Goal: Check status

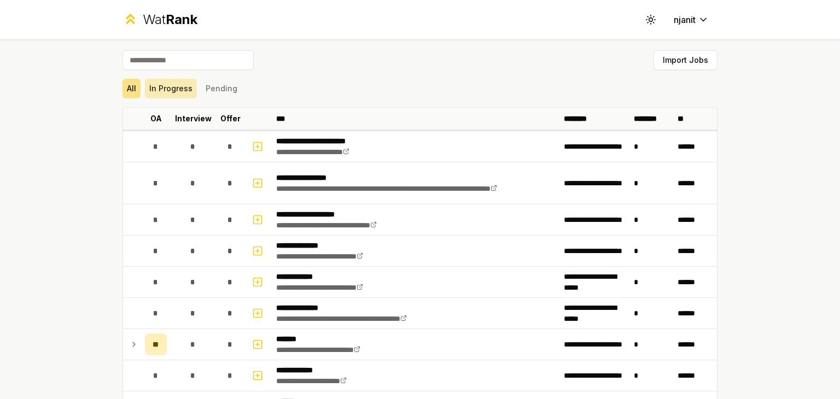
click at [175, 96] on button "In Progress" at bounding box center [171, 89] width 52 height 20
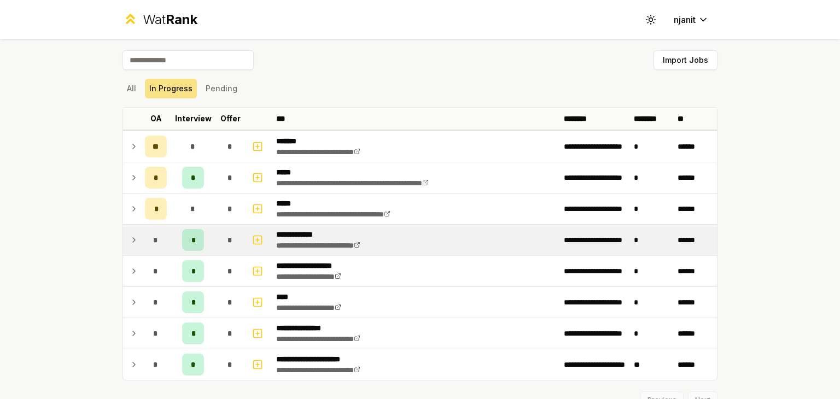
scroll to position [48, 0]
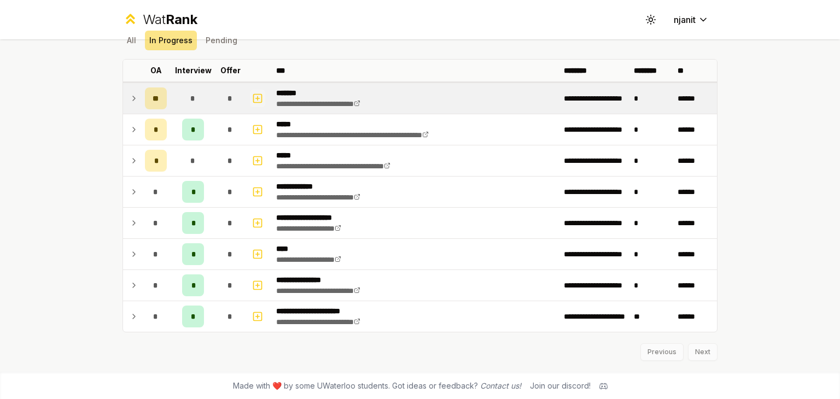
click at [254, 99] on icon "button" at bounding box center [257, 98] width 11 height 13
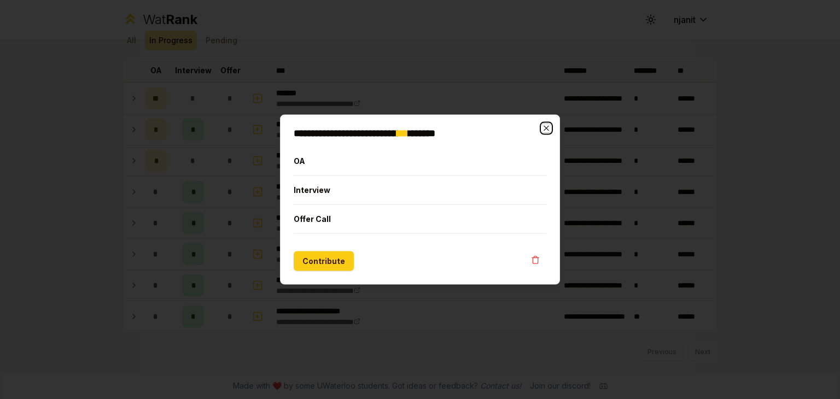
click at [547, 127] on icon "button" at bounding box center [546, 128] width 9 height 9
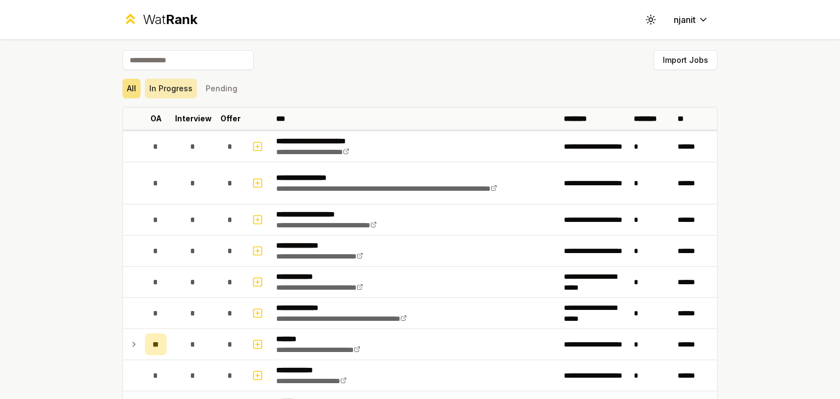
click at [175, 86] on button "In Progress" at bounding box center [171, 89] width 52 height 20
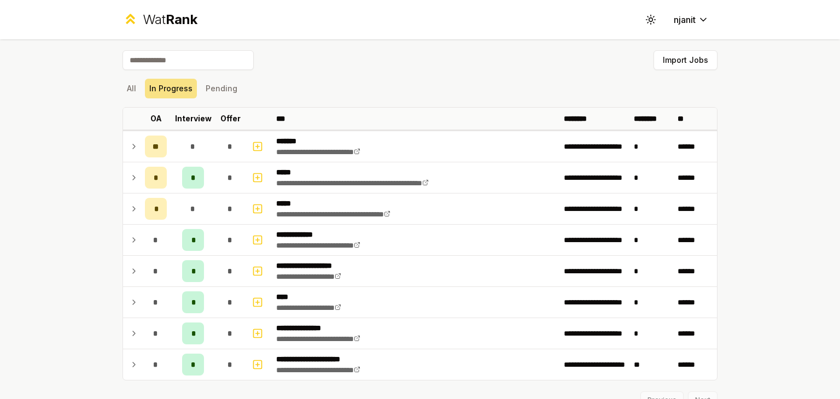
scroll to position [48, 0]
